Goal: Find specific page/section: Find specific page/section

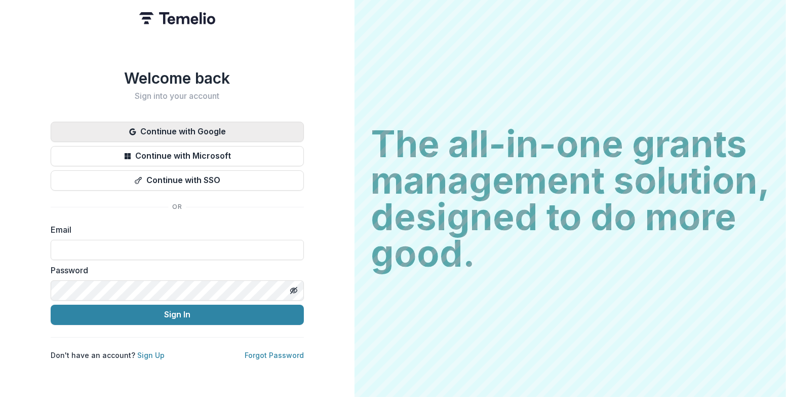
click at [213, 128] on button "Continue with Google" at bounding box center [177, 132] width 253 height 20
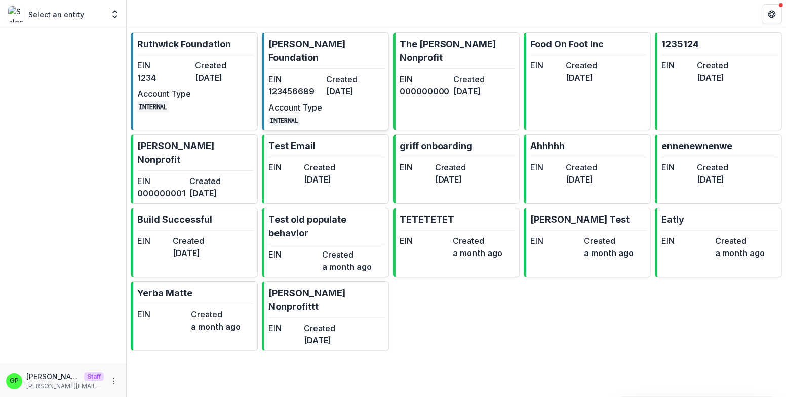
click at [318, 47] on p "[PERSON_NAME] Foundation" at bounding box center [326, 50] width 116 height 27
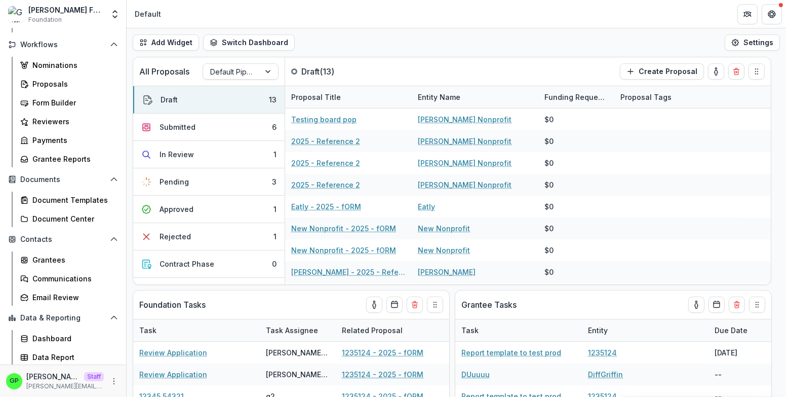
scroll to position [111, 0]
click at [60, 257] on div "Grantees" at bounding box center [73, 259] width 82 height 11
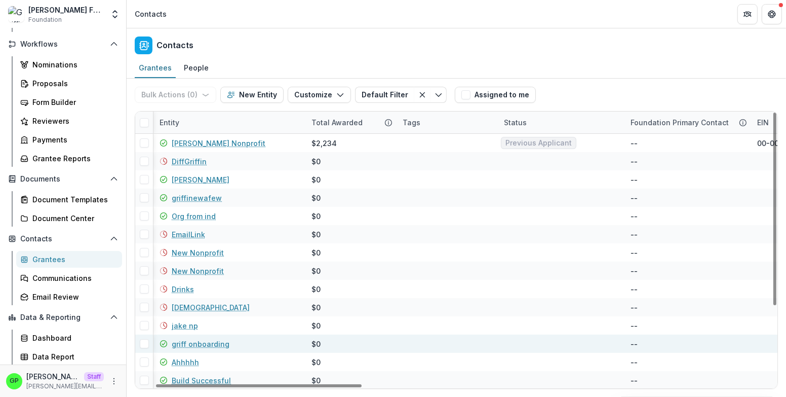
drag, startPoint x: 288, startPoint y: 385, endPoint x: 186, endPoint y: 343, distance: 110.2
click at [217, 387] on div at bounding box center [259, 385] width 206 height 3
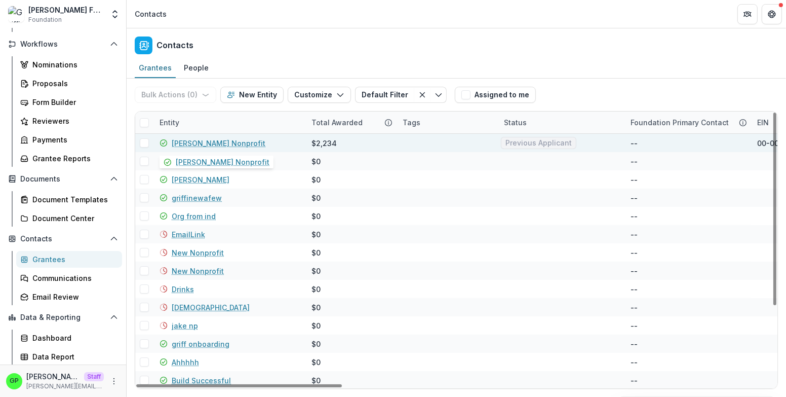
click at [193, 145] on link "[PERSON_NAME] Nonprofit" at bounding box center [219, 143] width 94 height 11
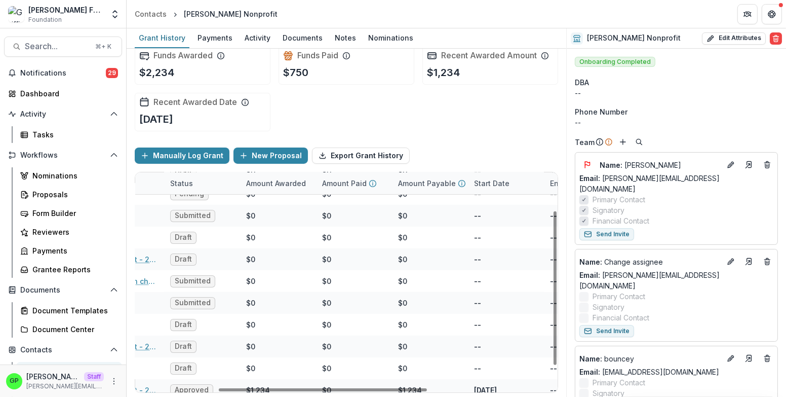
scroll to position [60, 164]
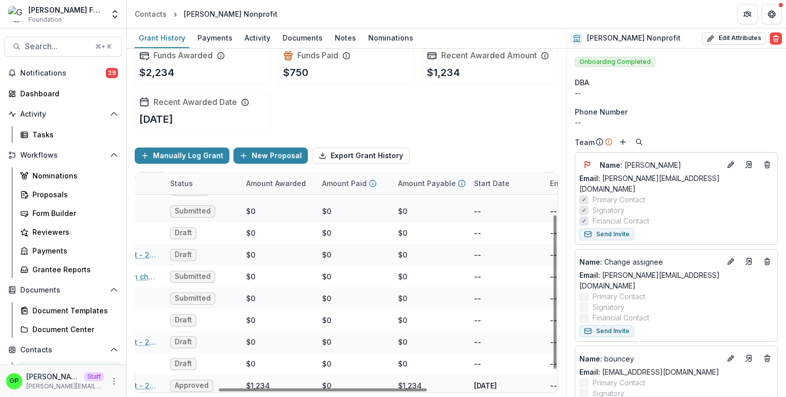
click at [433, 183] on p "Amount Payable" at bounding box center [427, 183] width 58 height 11
click at [427, 250] on button "Sort Descending" at bounding box center [455, 245] width 122 height 16
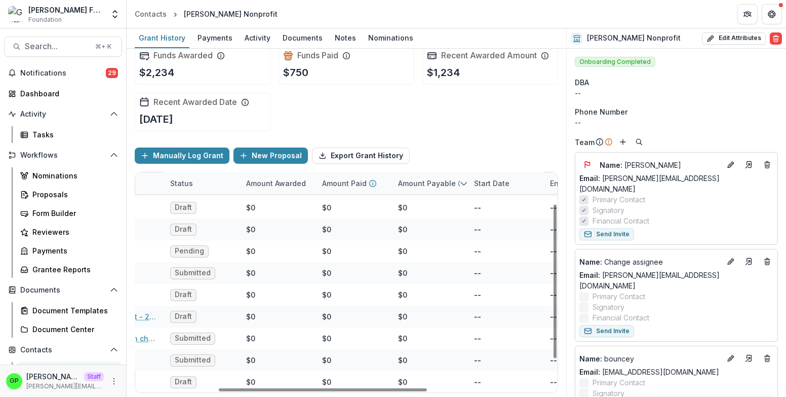
scroll to position [40, 164]
click at [456, 135] on div "Funds Awarded $2,234 Funds Paid $750 Recent Awarded Amount $1,234 Recent Awarde…" at bounding box center [346, 88] width 423 height 101
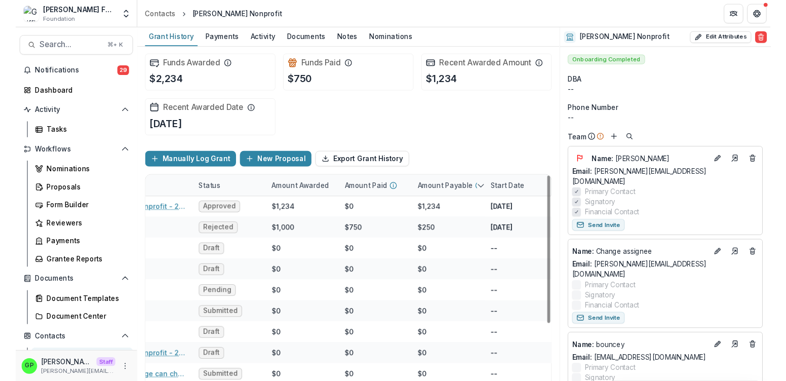
scroll to position [0, 0]
